Goal: Information Seeking & Learning: Learn about a topic

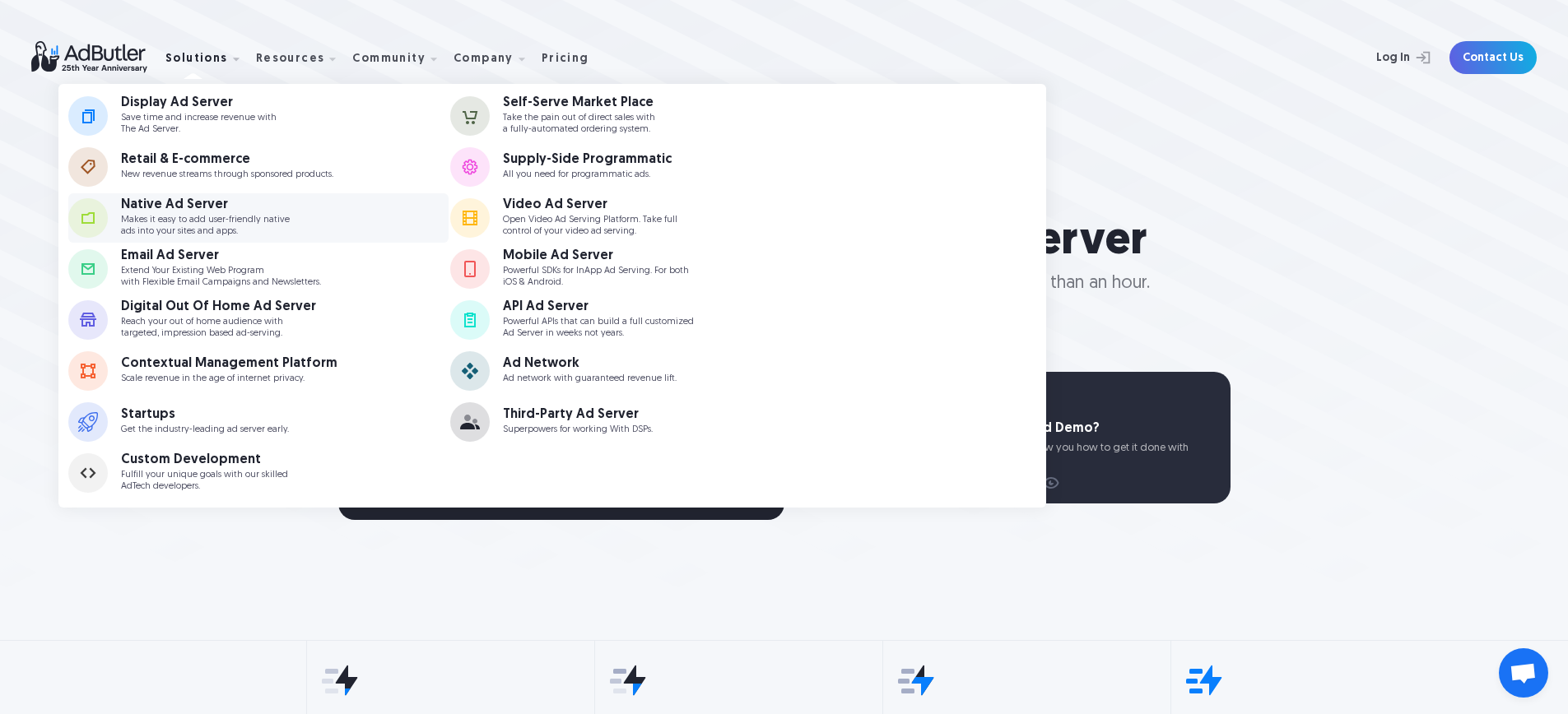
click at [270, 229] on p "Makes it easy to add user-friendly native ads into your sites and apps." at bounding box center [205, 225] width 169 height 21
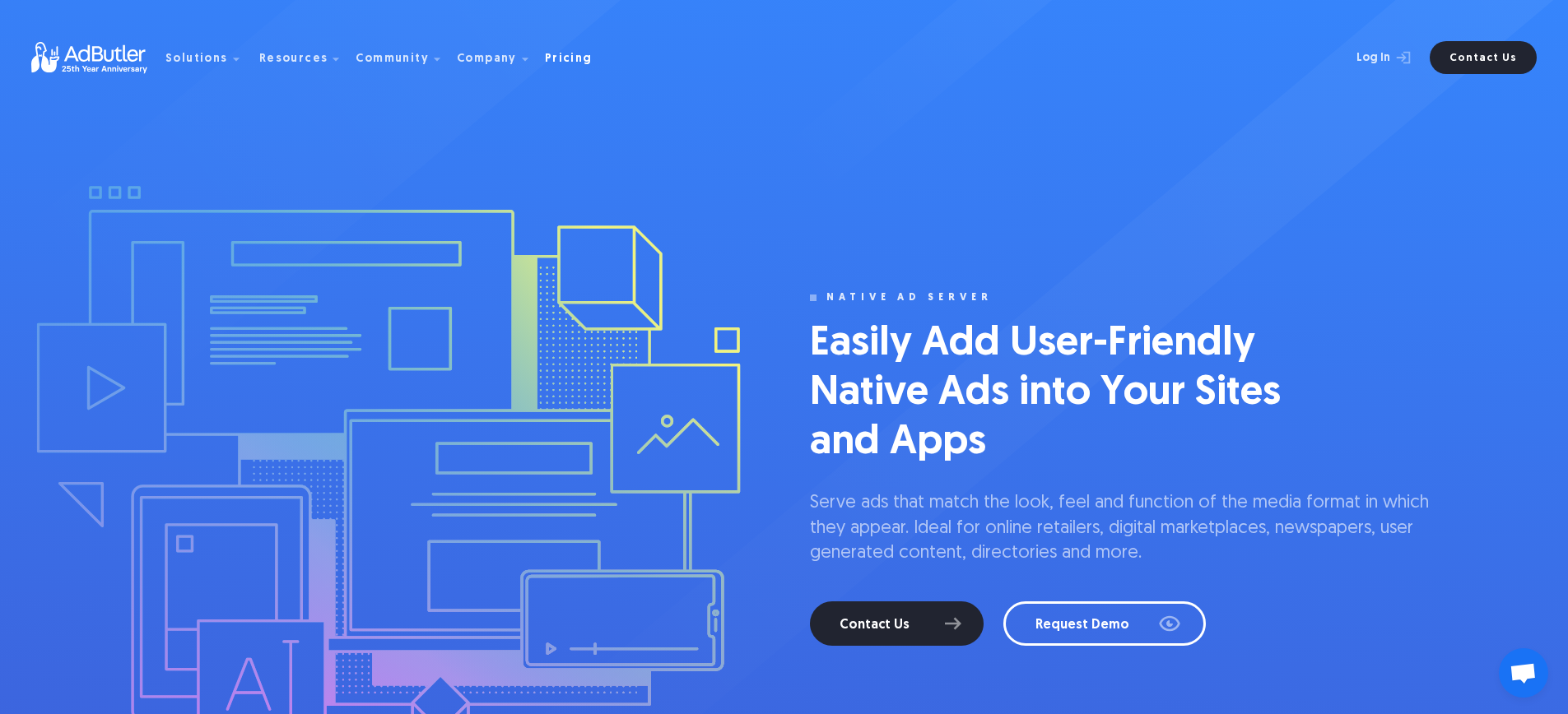
click at [545, 64] on div "Pricing" at bounding box center [569, 59] width 48 height 12
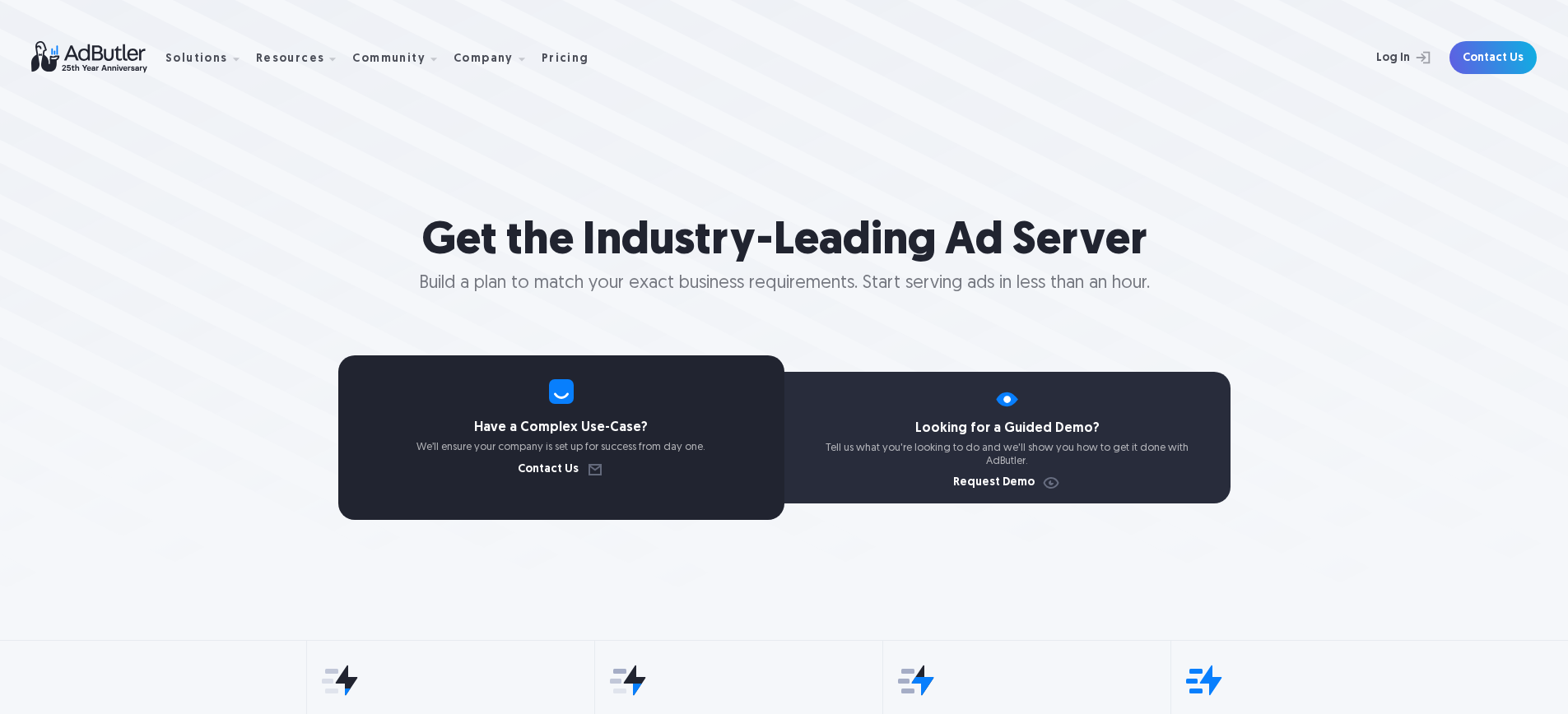
scroll to position [777, 0]
